Goal: Information Seeking & Learning: Understand process/instructions

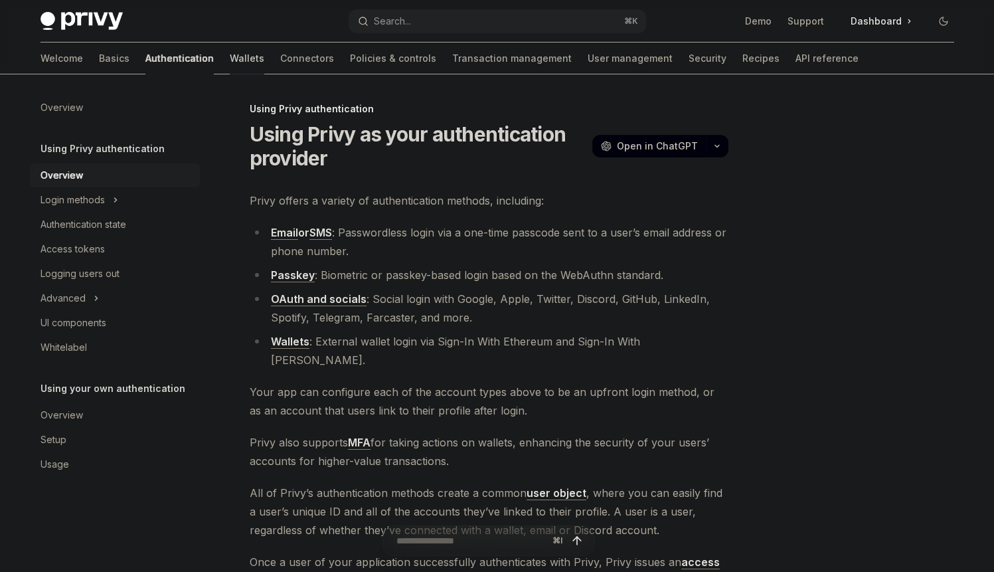
click at [230, 62] on link "Wallets" at bounding box center [247, 58] width 35 height 32
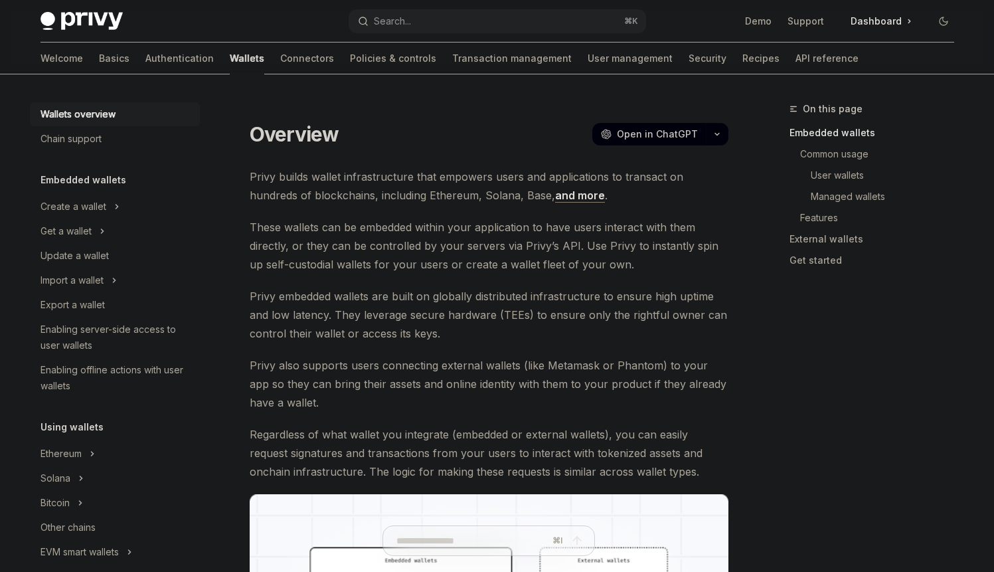
click at [145, 62] on link "Authentication" at bounding box center [179, 58] width 68 height 32
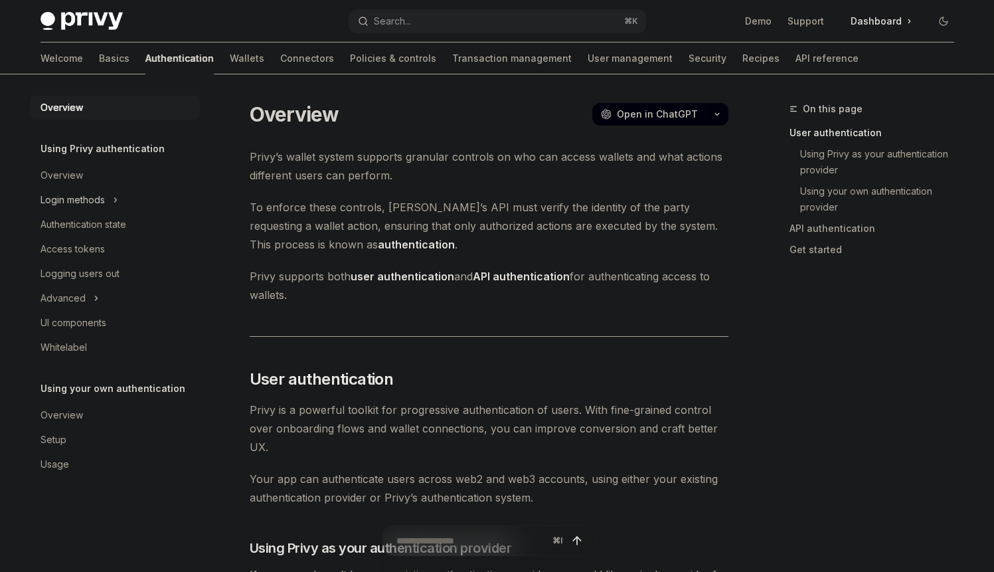
click at [118, 205] on icon "Toggle Login methods section" at bounding box center [115, 200] width 5 height 16
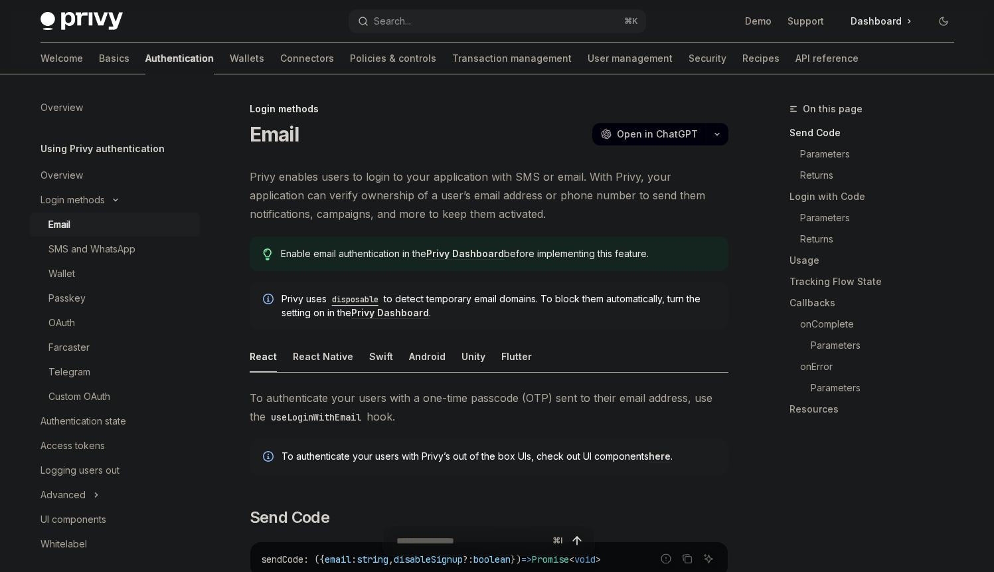
click at [704, 54] on div "Welcome Basics Authentication Wallets Connectors Policies & controls Transactio…" at bounding box center [449, 58] width 818 height 32
click at [742, 51] on link "Recipes" at bounding box center [760, 58] width 37 height 32
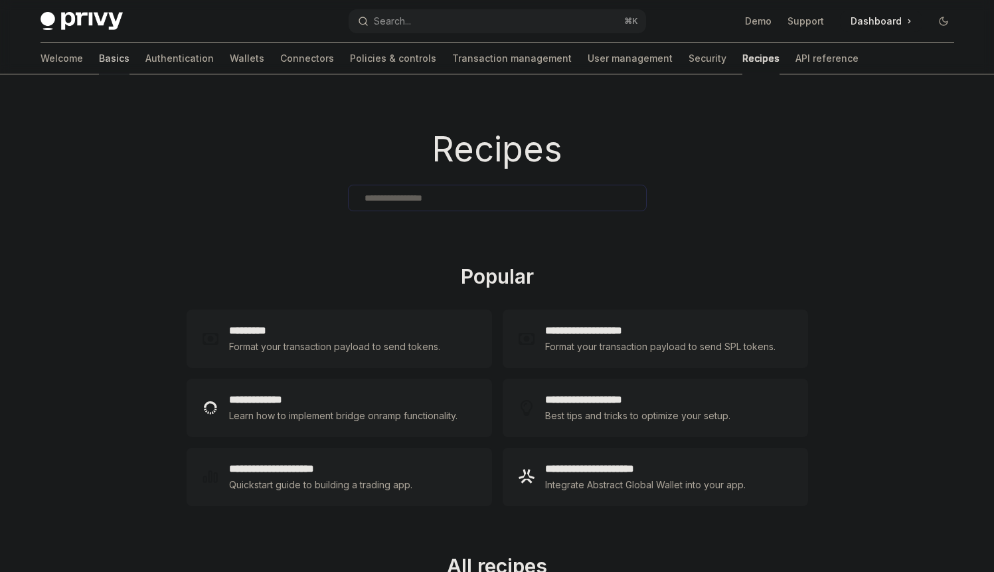
click at [99, 56] on link "Basics" at bounding box center [114, 58] width 31 height 32
type textarea "*"
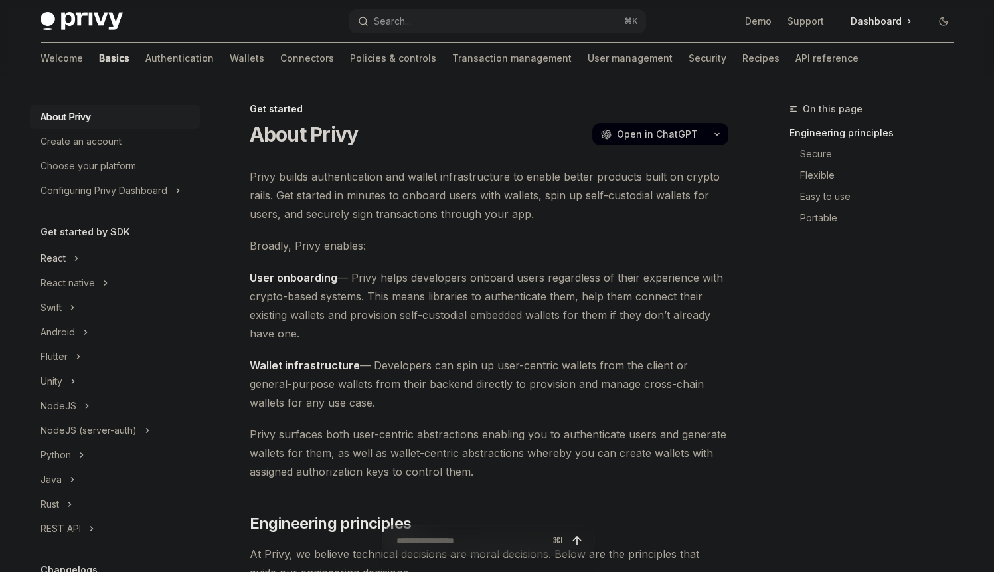
scroll to position [17, 0]
click at [104, 273] on icon "Toggle React native section" at bounding box center [105, 280] width 5 height 16
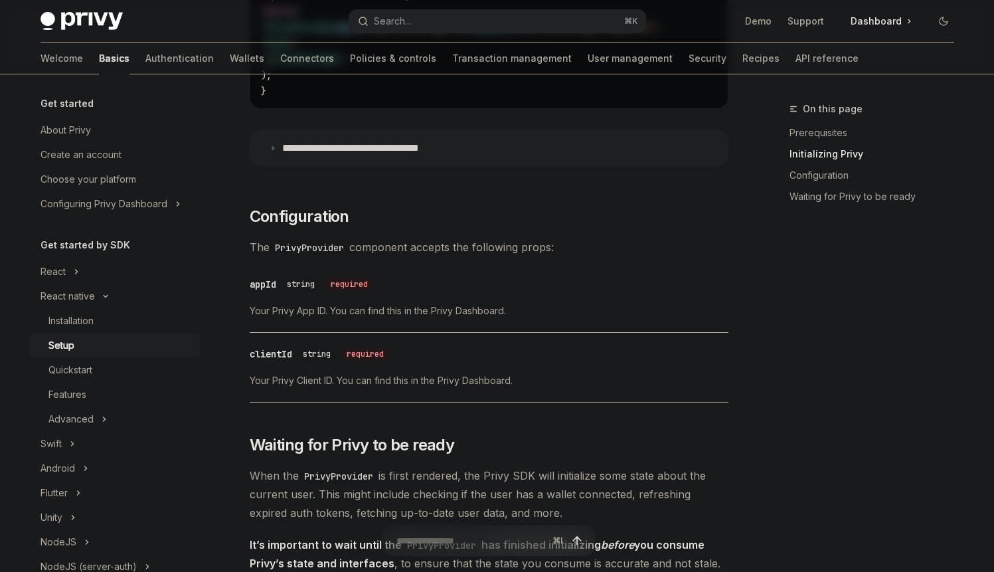
scroll to position [618, 0]
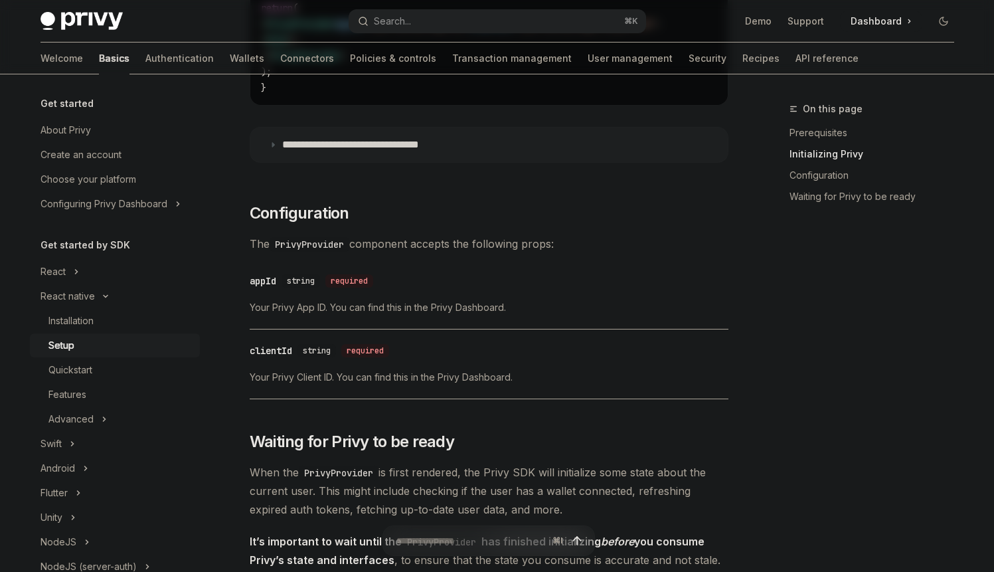
type textarea "*"
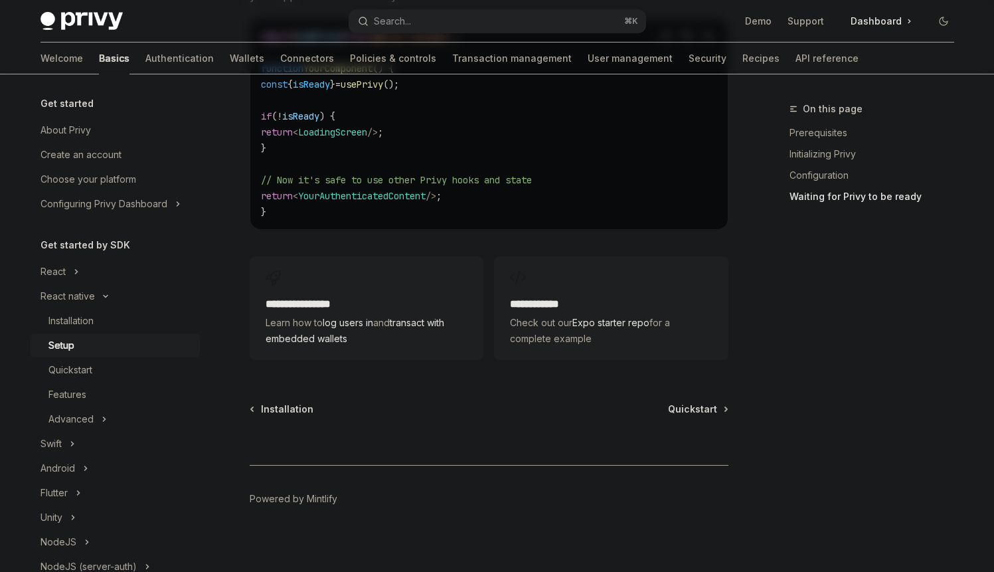
scroll to position [1264, 0]
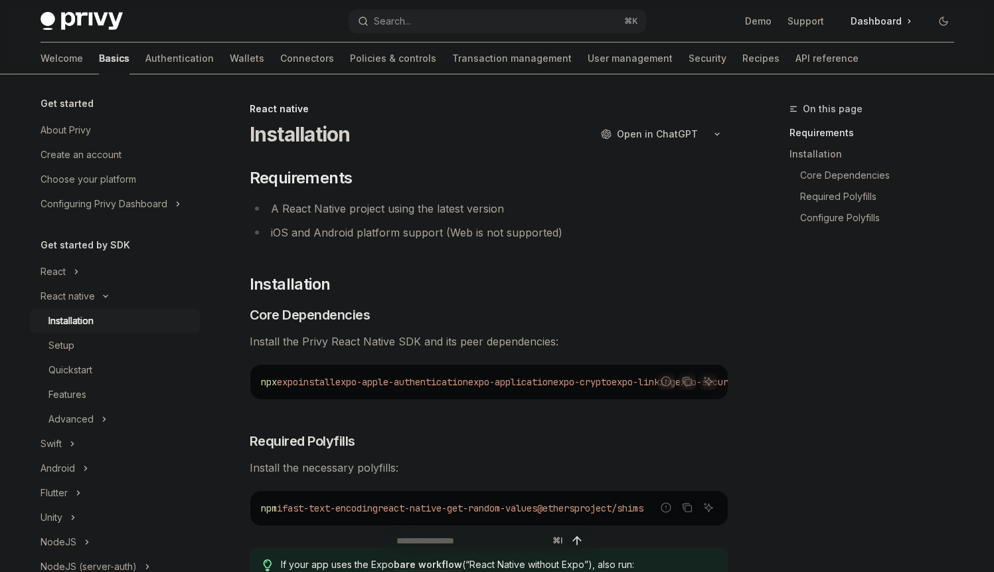
type textarea "*"
click at [880, 17] on span "Dashboard" at bounding box center [875, 21] width 51 height 13
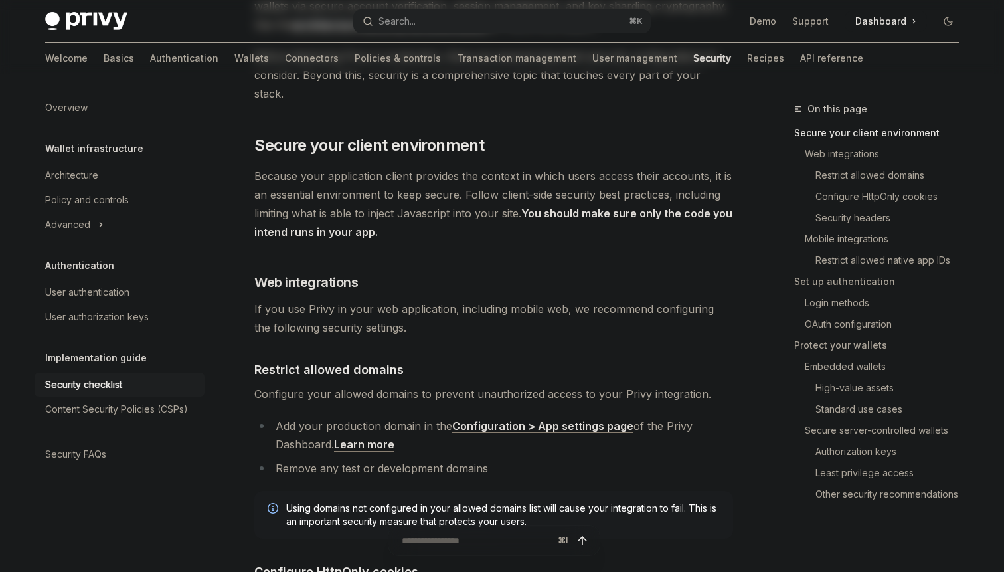
scroll to position [210, 0]
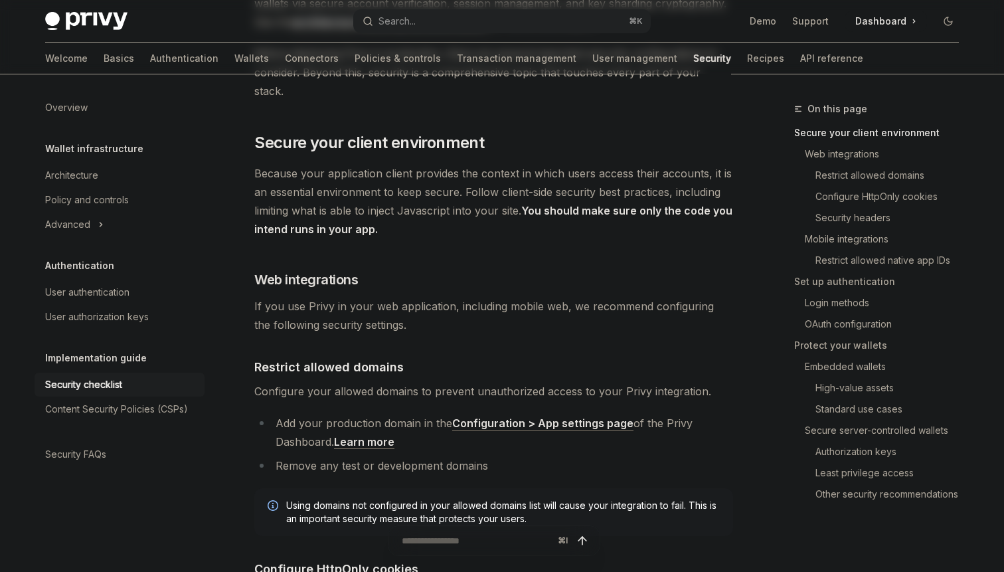
click at [457, 456] on li "Remove any test or development domains" at bounding box center [493, 465] width 479 height 19
click at [485, 456] on li "Remove any test or development domains" at bounding box center [493, 465] width 479 height 19
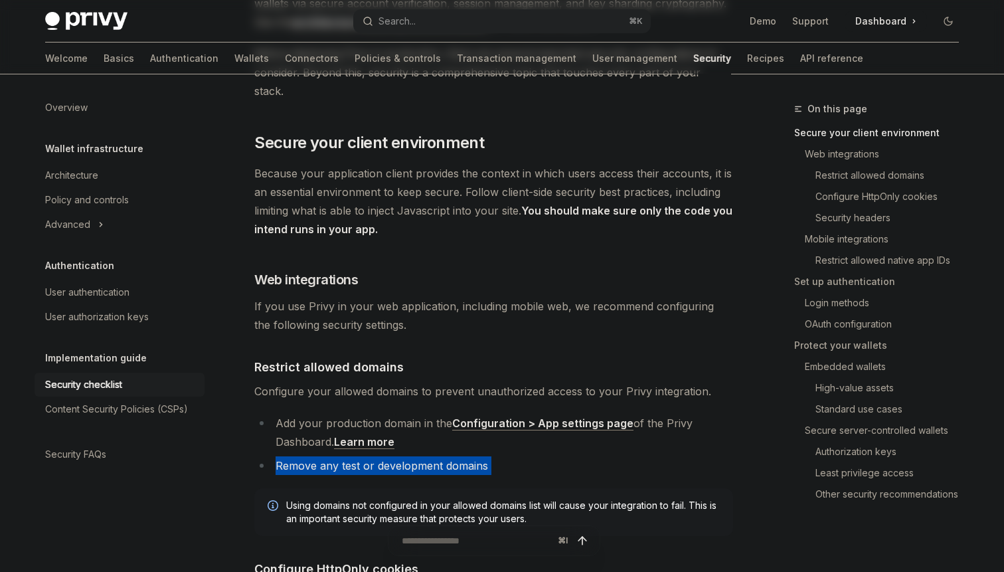
click at [485, 456] on li "Remove any test or development domains" at bounding box center [493, 465] width 479 height 19
click at [513, 456] on li "Remove any test or development domains" at bounding box center [493, 465] width 479 height 19
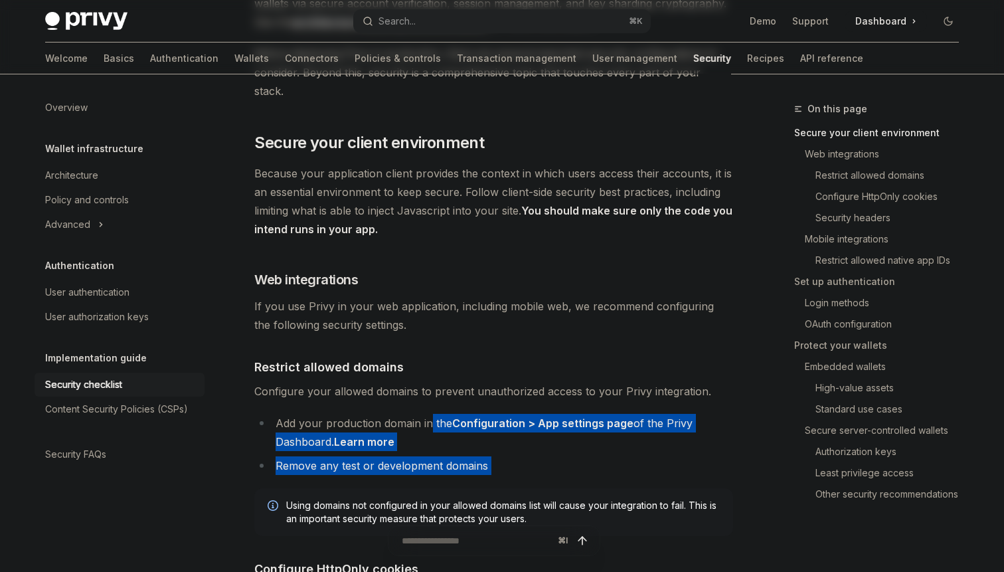
drag, startPoint x: 513, startPoint y: 447, endPoint x: 430, endPoint y: 412, distance: 90.8
click at [430, 414] on ul "Add your production domain in the Configuration > App settings page of the Priv…" at bounding box center [493, 444] width 479 height 61
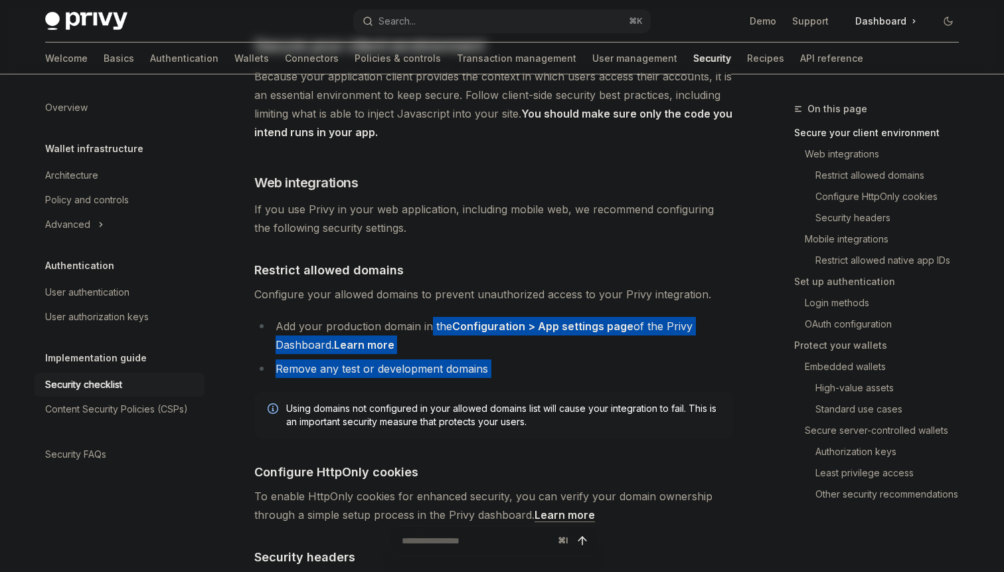
scroll to position [308, 0]
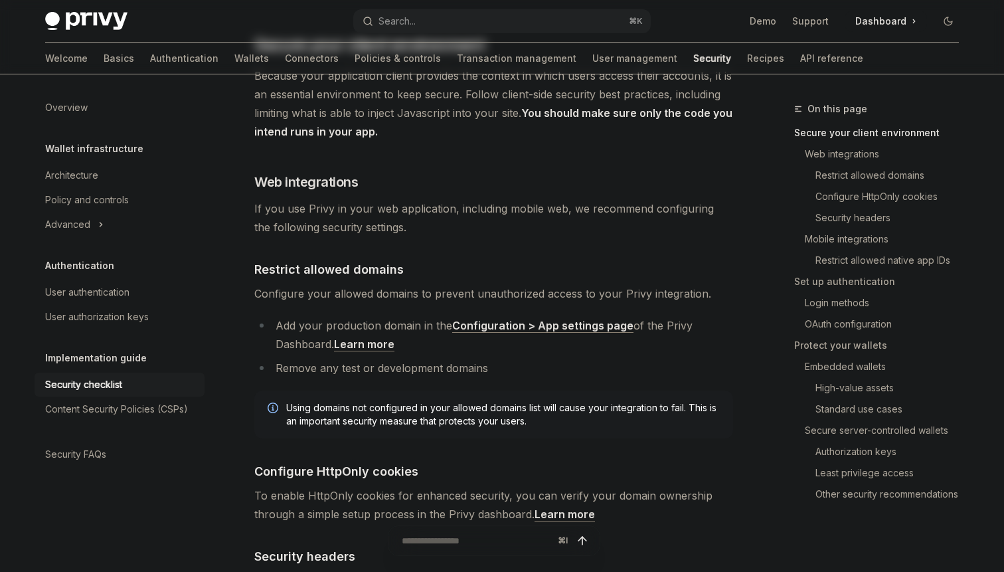
click at [420, 401] on span "Using domains not configured in your allowed domains list will cause your integ…" at bounding box center [503, 414] width 434 height 27
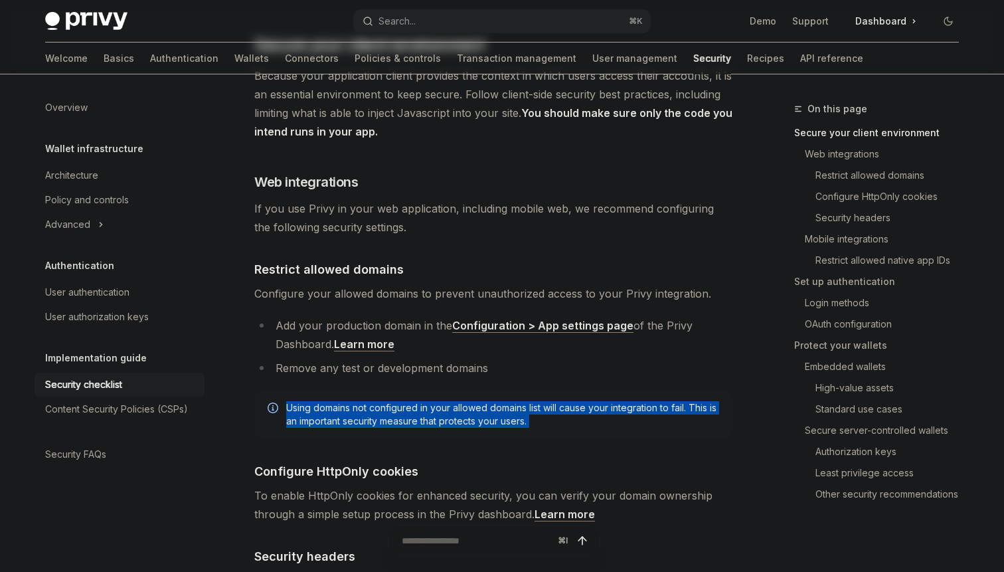
click at [420, 401] on span "Using domains not configured in your allowed domains list will cause your integ…" at bounding box center [503, 414] width 434 height 27
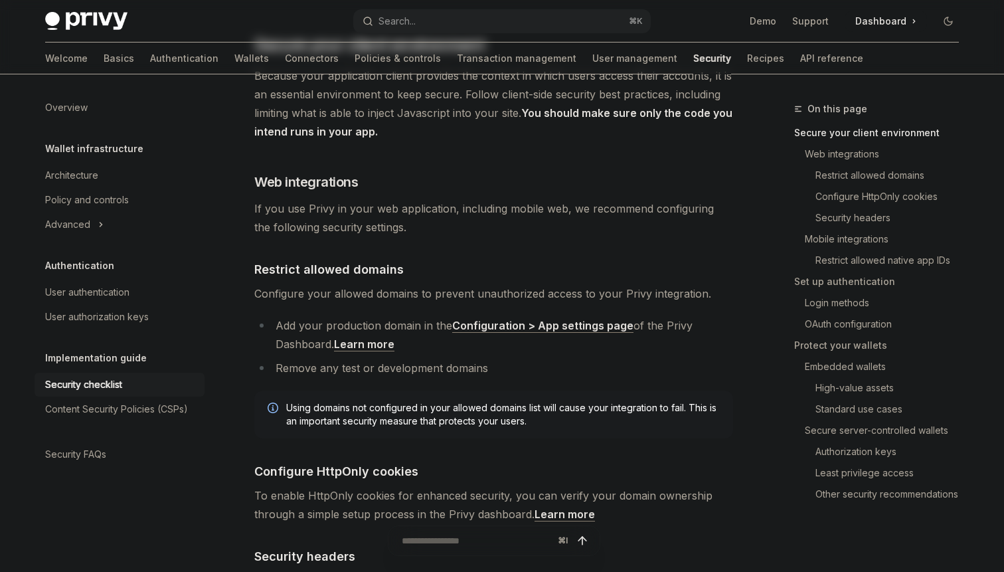
click at [429, 401] on span "Using domains not configured in your allowed domains list will cause your integ…" at bounding box center [503, 414] width 434 height 27
click at [457, 401] on span "Using domains not configured in your allowed domains list will cause your integ…" at bounding box center [503, 414] width 434 height 27
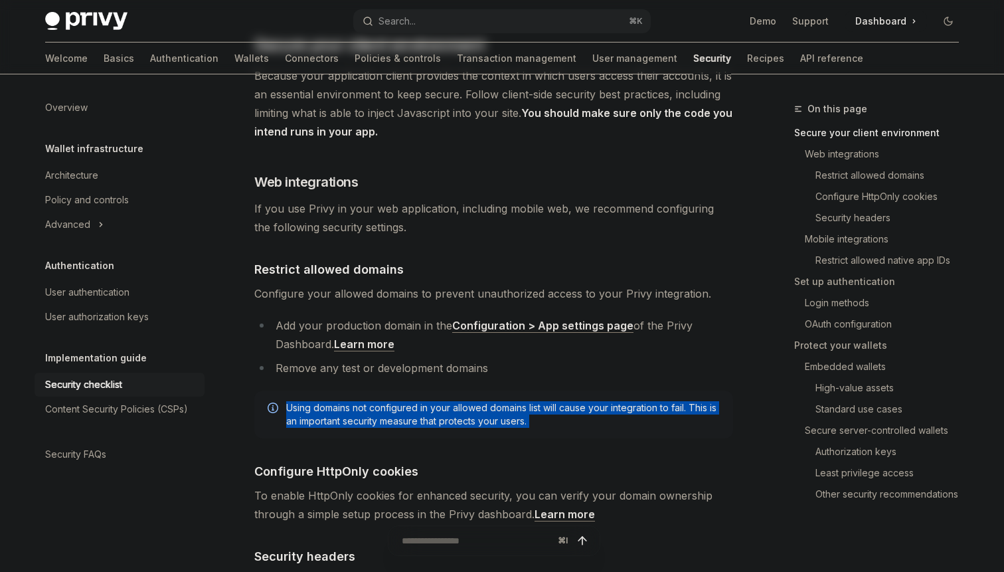
click at [457, 401] on span "Using domains not configured in your allowed domains list will cause your integ…" at bounding box center [503, 414] width 434 height 27
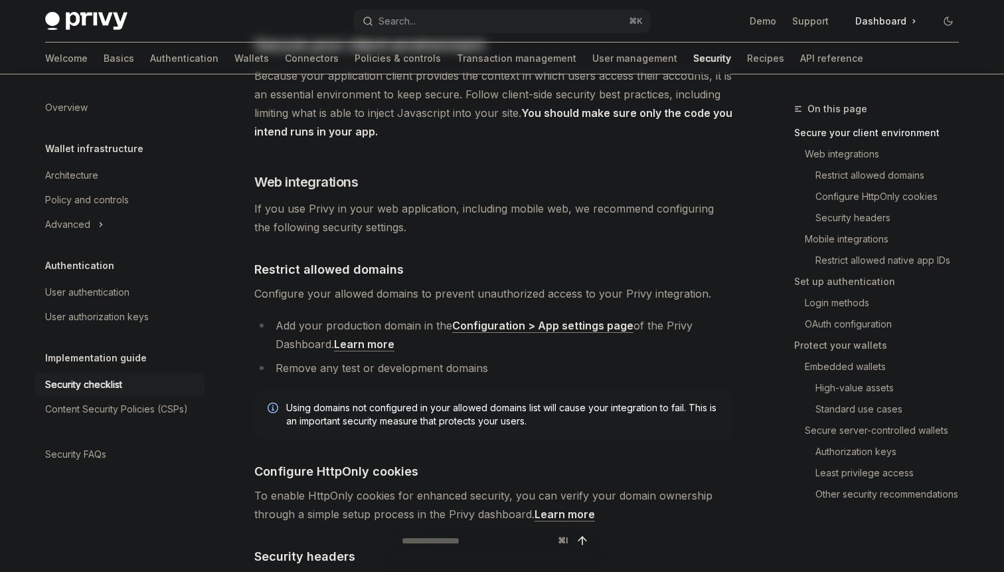
click at [522, 401] on span "Using domains not configured in your allowed domains list will cause your integ…" at bounding box center [503, 414] width 434 height 27
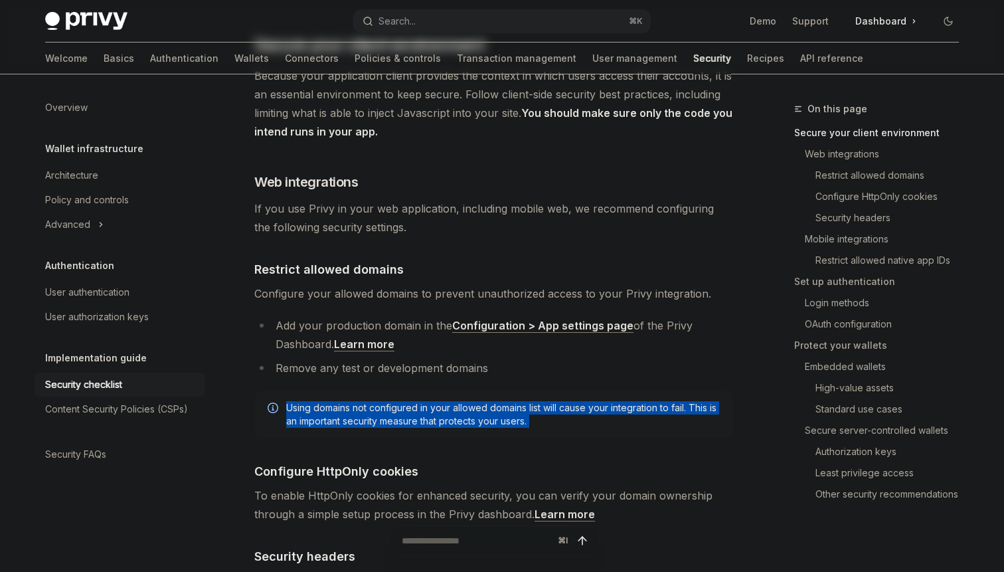
click at [522, 401] on span "Using domains not configured in your allowed domains list will cause your integ…" at bounding box center [503, 414] width 434 height 27
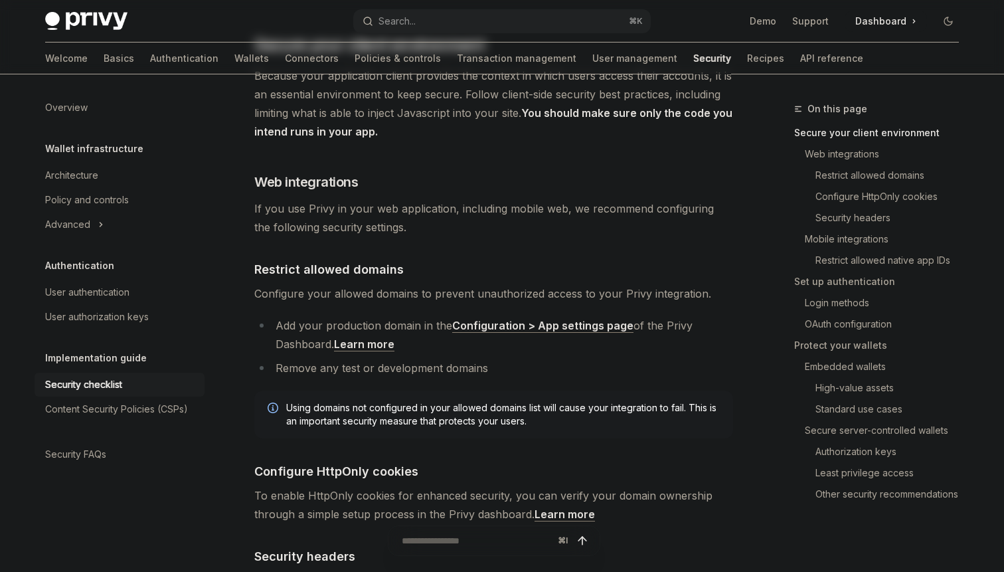
click at [568, 401] on span "Using domains not configured in your allowed domains list will cause your integ…" at bounding box center [503, 414] width 434 height 27
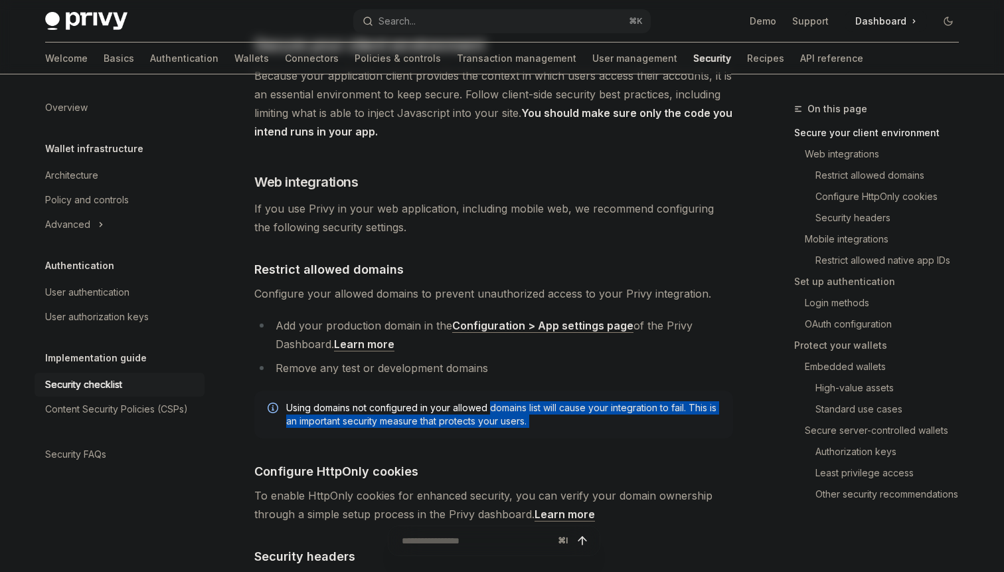
drag, startPoint x: 568, startPoint y: 401, endPoint x: 495, endPoint y: 385, distance: 75.4
click at [495, 401] on span "Using domains not configured in your allowed domains list will cause your integ…" at bounding box center [503, 414] width 434 height 27
click at [494, 401] on span "Using domains not configured in your allowed domains list will cause your integ…" at bounding box center [503, 414] width 434 height 27
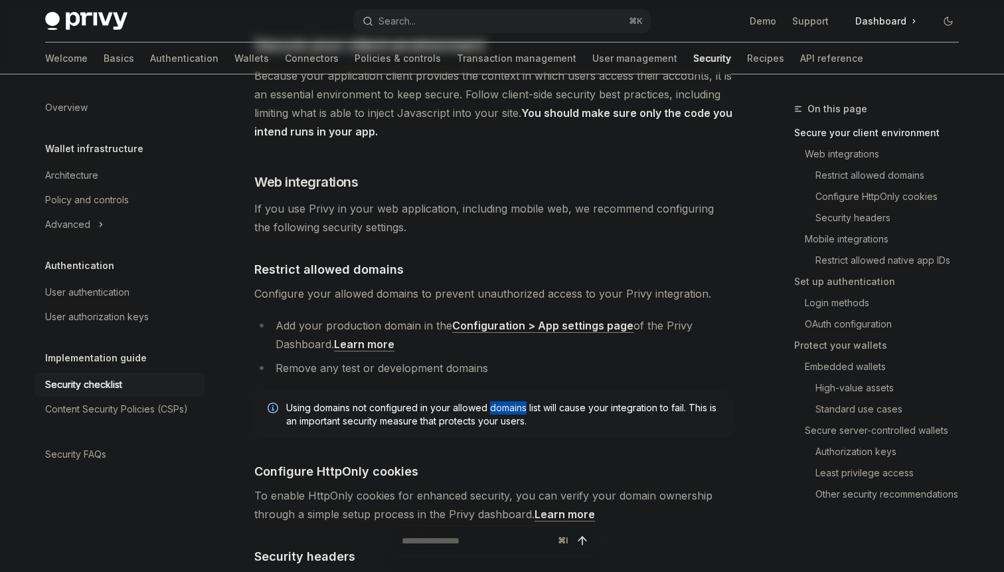
click at [494, 401] on span "Using domains not configured in your allowed domains list will cause your integ…" at bounding box center [503, 414] width 434 height 27
click at [547, 418] on div "Using domains not configured in your allowed domains list will cause your integ…" at bounding box center [493, 414] width 479 height 48
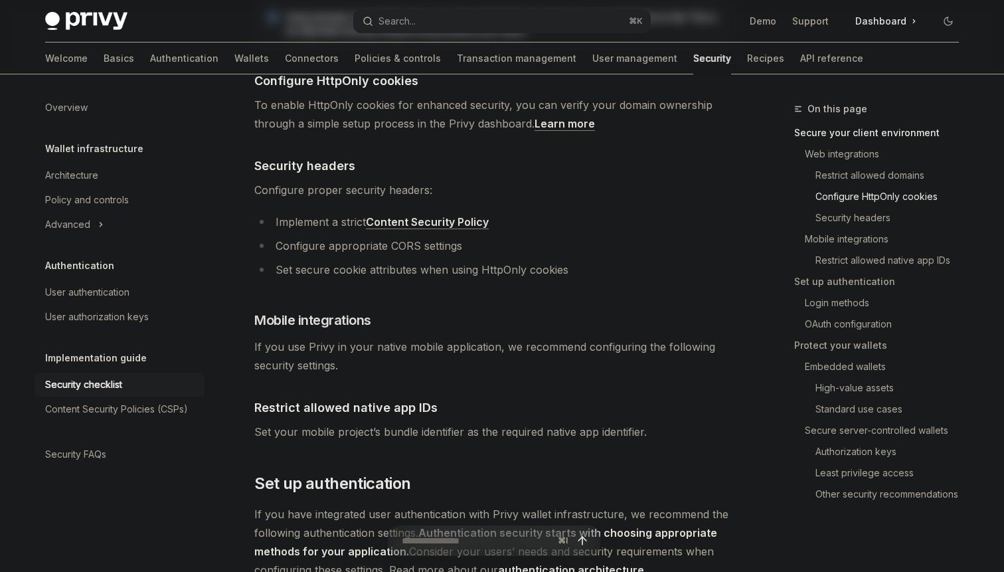
scroll to position [701, 0]
